Goal: Task Accomplishment & Management: Manage account settings

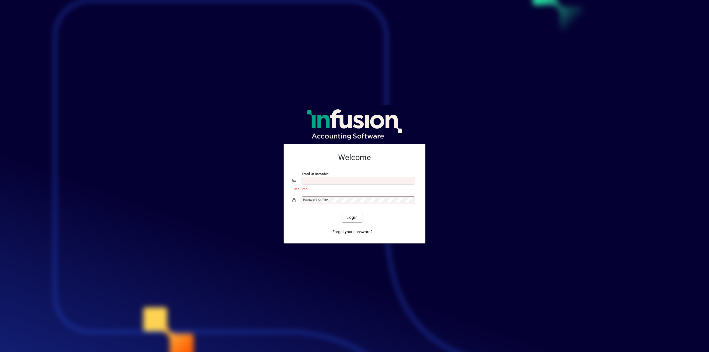
click at [313, 178] on div "Email or Barcode" at bounding box center [359, 181] width 114 height 8
click at [335, 180] on input "Email or Barcode" at bounding box center [359, 180] width 112 height 4
type input "**********"
click at [351, 218] on span "Login" at bounding box center [352, 218] width 11 height 6
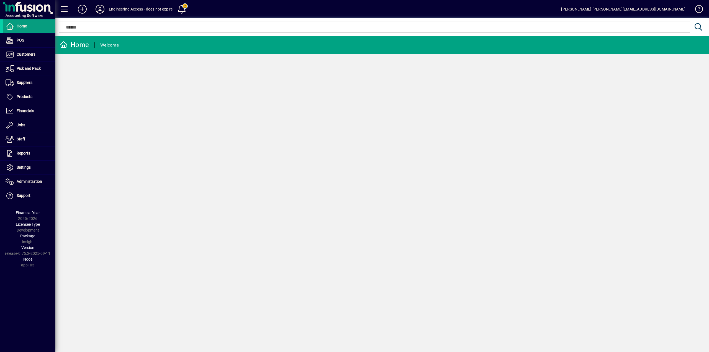
click at [99, 10] on icon at bounding box center [99, 9] width 11 height 9
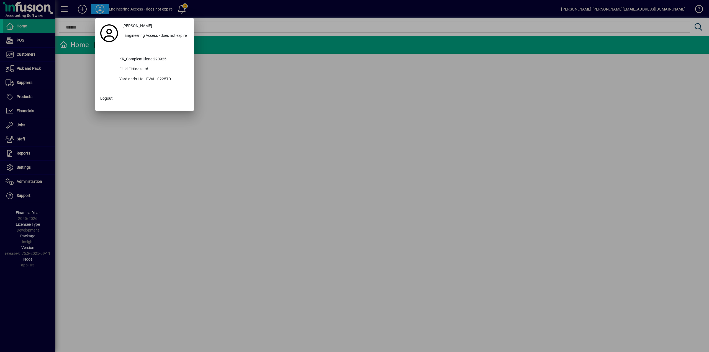
click at [23, 175] on div at bounding box center [354, 176] width 709 height 352
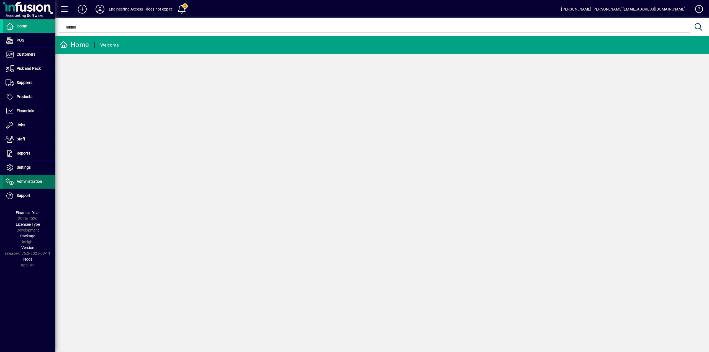
click at [25, 182] on span "Administration" at bounding box center [29, 181] width 25 height 4
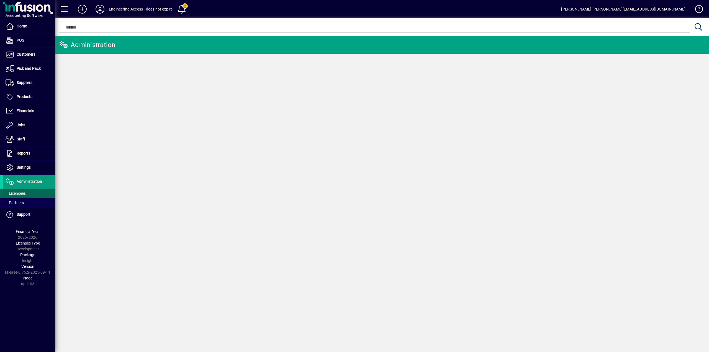
click at [18, 191] on span "Licensees" at bounding box center [16, 193] width 20 height 4
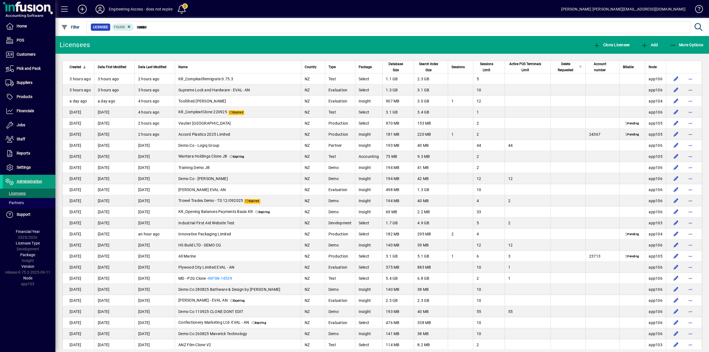
click at [558, 72] on span "Delete Requested" at bounding box center [565, 67] width 23 height 12
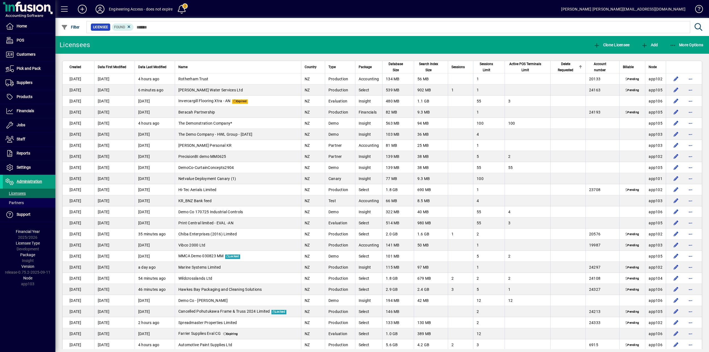
click at [558, 72] on span "Delete Requested" at bounding box center [565, 67] width 23 height 12
click at [79, 68] on span "Created" at bounding box center [76, 67] width 12 height 6
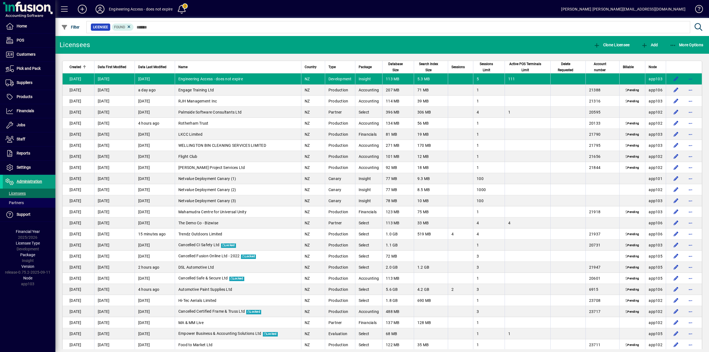
click at [79, 68] on span "Created" at bounding box center [76, 67] width 12 height 6
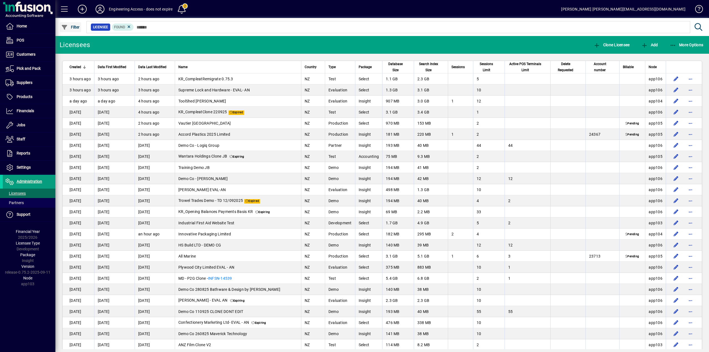
click at [78, 26] on span "Filter" at bounding box center [70, 27] width 19 height 4
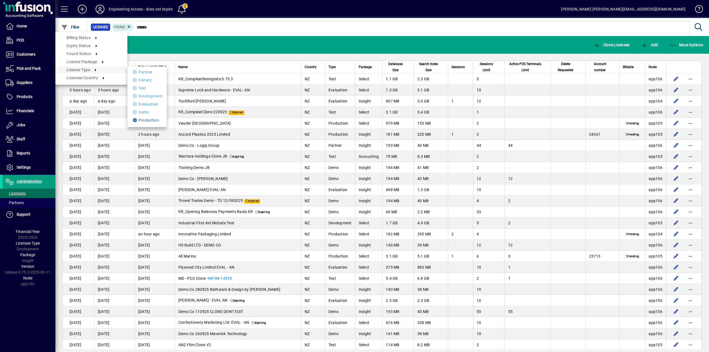
click at [150, 118] on li "Production" at bounding box center [146, 120] width 39 height 7
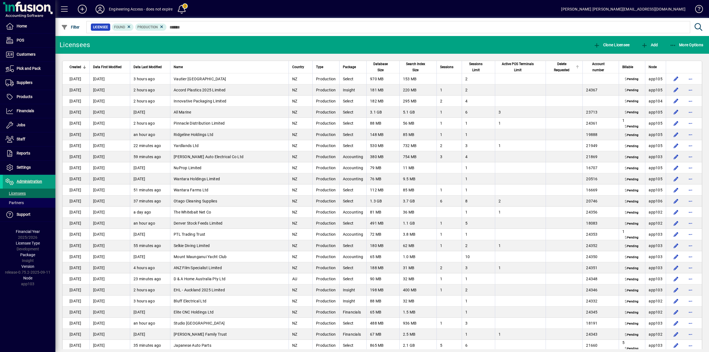
click at [557, 68] on span "Delete Requested" at bounding box center [561, 67] width 25 height 12
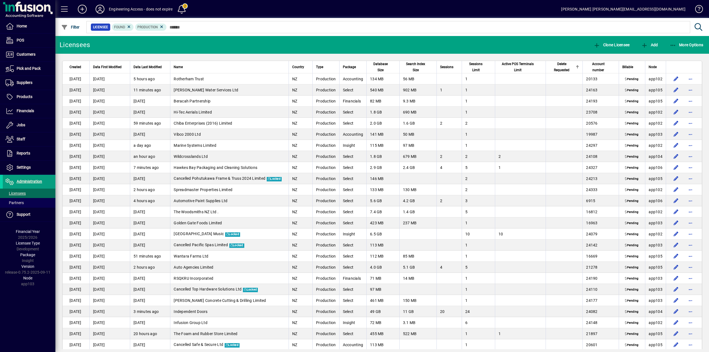
click at [557, 68] on span "Delete Requested" at bounding box center [561, 67] width 25 height 12
click at [591, 66] on span "Account number" at bounding box center [598, 67] width 24 height 12
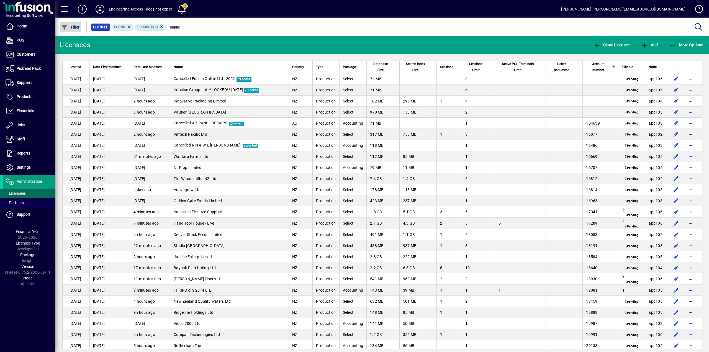
click at [74, 27] on span "Filter" at bounding box center [70, 27] width 19 height 4
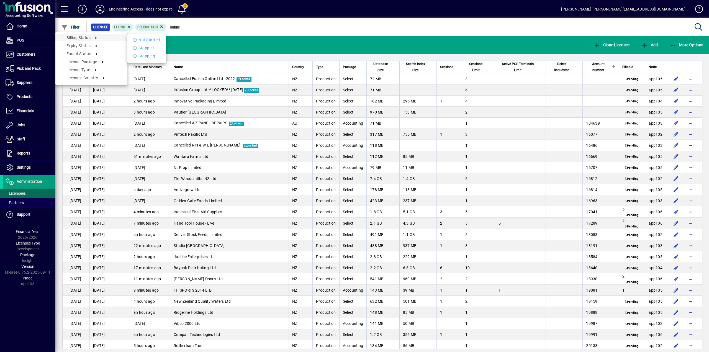
click at [219, 24] on div at bounding box center [354, 176] width 709 height 352
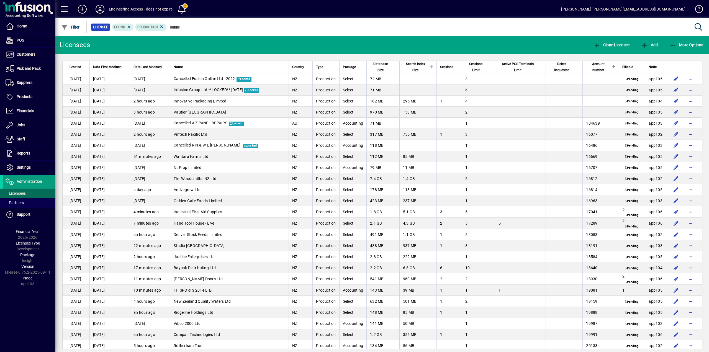
click at [413, 65] on span "Search Index Size" at bounding box center [415, 67] width 25 height 12
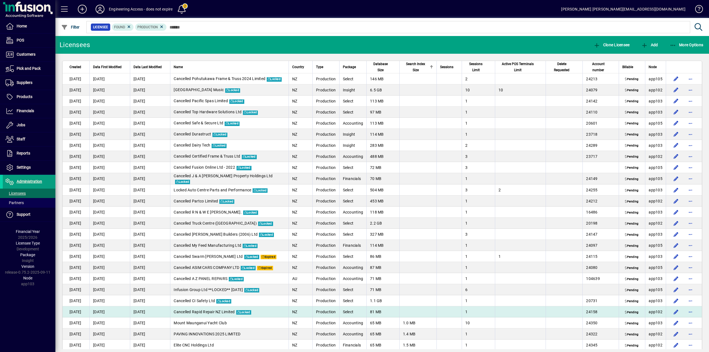
drag, startPoint x: 383, startPoint y: 78, endPoint x: 388, endPoint y: 315, distance: 237.2
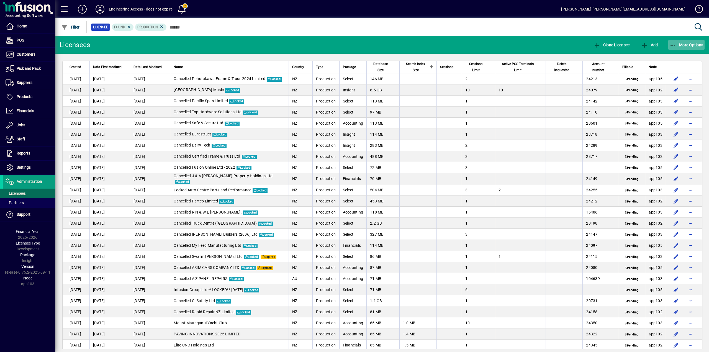
click at [674, 46] on icon "button" at bounding box center [673, 46] width 7 height 6
click at [672, 57] on span "Export" at bounding box center [681, 57] width 47 height 7
click at [255, 66] on div "Name" at bounding box center [230, 67] width 112 height 6
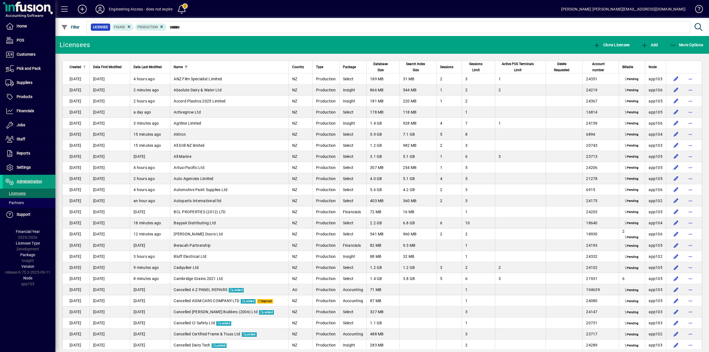
click at [77, 66] on span "Created" at bounding box center [76, 67] width 12 height 6
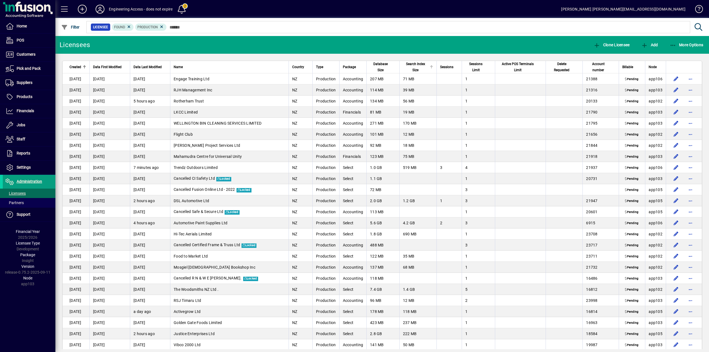
click at [414, 66] on span "Search Index Size" at bounding box center [415, 67] width 25 height 12
